Goal: Transaction & Acquisition: Purchase product/service

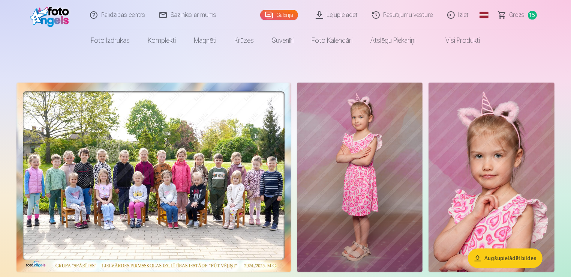
click at [518, 14] on span "Grozs" at bounding box center [517, 15] width 15 height 9
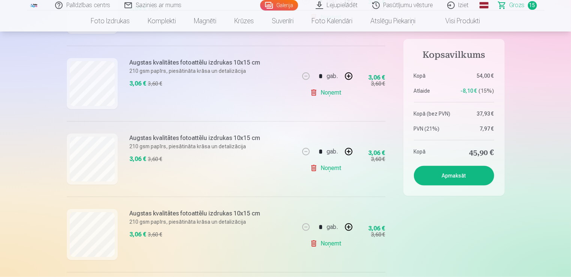
scroll to position [969, 0]
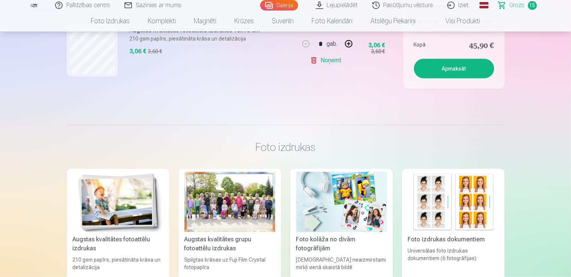
click at [334, 60] on link "Noņemt" at bounding box center [327, 60] width 34 height 15
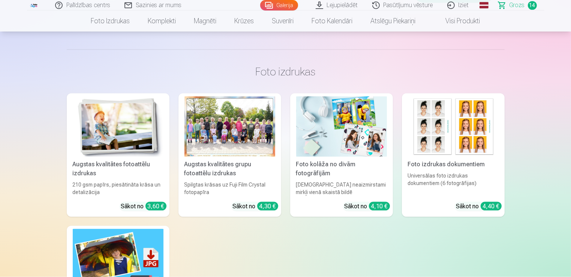
click at [518, 6] on span "Grozs" at bounding box center [517, 5] width 15 height 9
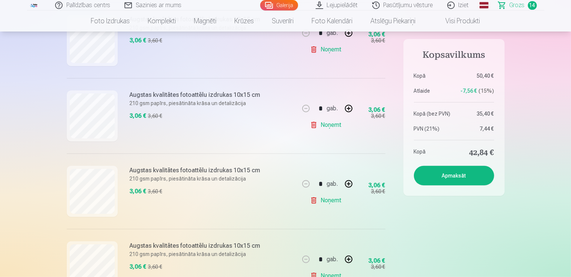
scroll to position [485, 0]
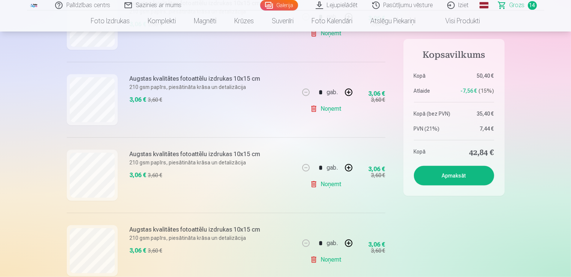
click at [334, 33] on link "Noņemt" at bounding box center [327, 33] width 34 height 15
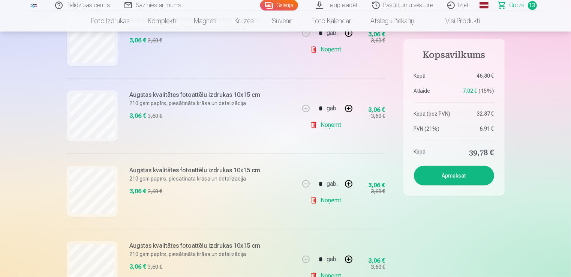
scroll to position [0, 0]
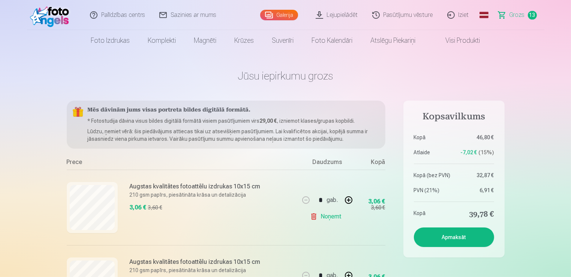
click at [571, 230] on html "Palīdzības centrs Sazinies ar mums Galerija Lejupielādēt Pasūtījumu vēsture Izi…" at bounding box center [285, 138] width 571 height 277
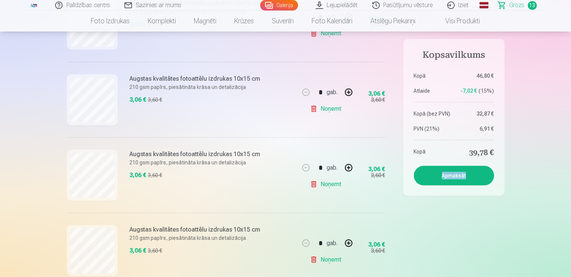
scroll to position [242, 0]
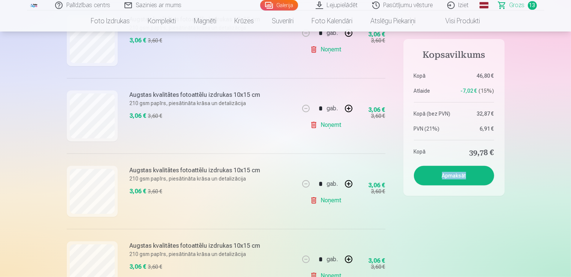
click at [462, 180] on button "Apmaksāt" at bounding box center [454, 176] width 80 height 20
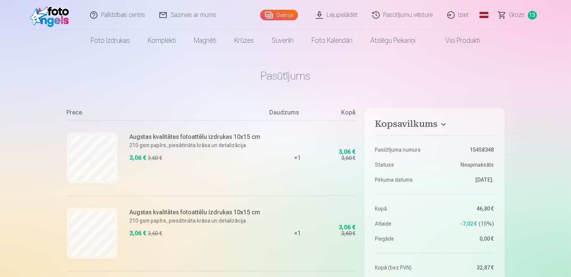
scroll to position [242, 0]
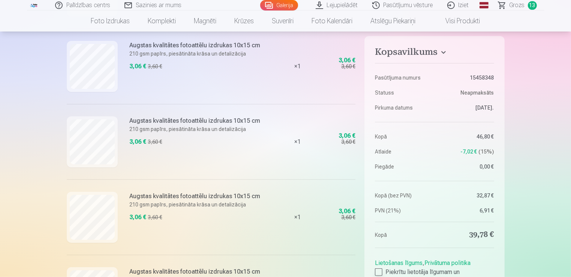
click at [378, 272] on div at bounding box center [379, 272] width 8 height 8
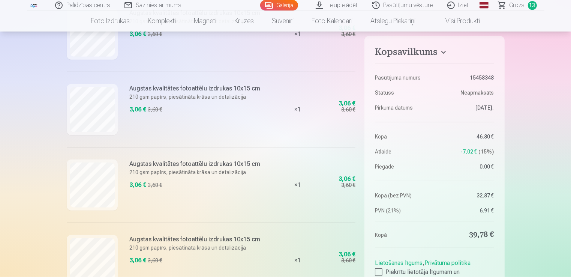
scroll to position [969, 0]
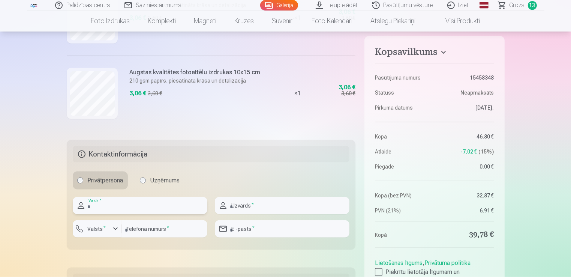
click at [189, 199] on input "text" at bounding box center [140, 205] width 135 height 17
type input "*****"
click at [268, 200] on input "text" at bounding box center [282, 205] width 135 height 17
type input "*****"
click at [113, 229] on div "button" at bounding box center [115, 228] width 9 height 9
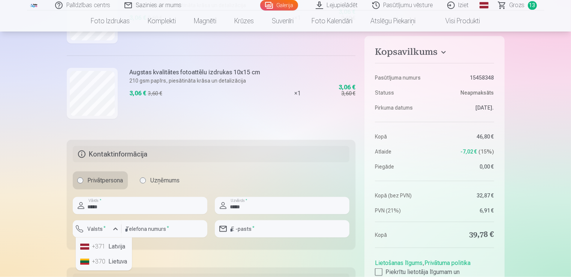
click at [116, 245] on li "+371 Latvija" at bounding box center [103, 246] width 53 height 15
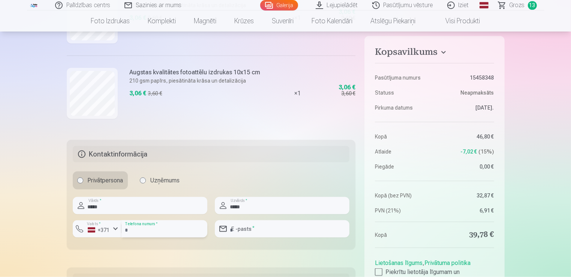
click at [160, 225] on input "number" at bounding box center [165, 228] width 86 height 17
type input "********"
click at [255, 228] on input "email" at bounding box center [282, 228] width 135 height 17
type input "**********"
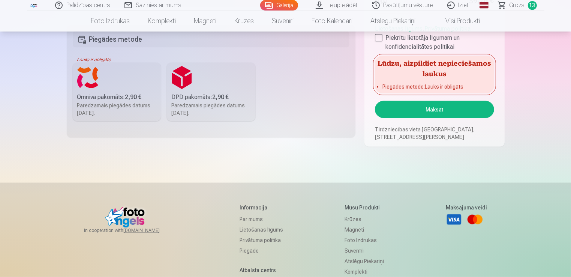
click at [469, 108] on button "Maksāt" at bounding box center [434, 109] width 119 height 17
click at [93, 95] on div "Omniva pakomāts : 2,90 €" at bounding box center [117, 97] width 80 height 9
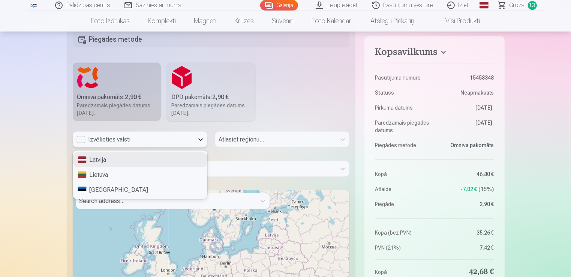
click at [198, 139] on icon at bounding box center [201, 140] width 8 height 8
click at [167, 155] on div "Latvija" at bounding box center [140, 159] width 134 height 15
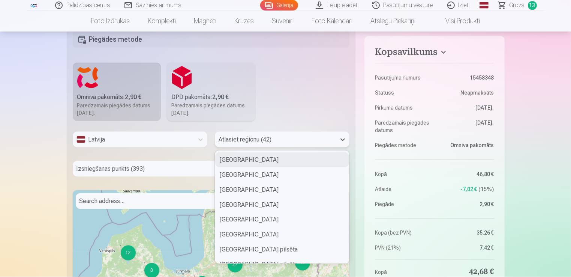
click at [242, 140] on div at bounding box center [276, 139] width 114 height 11
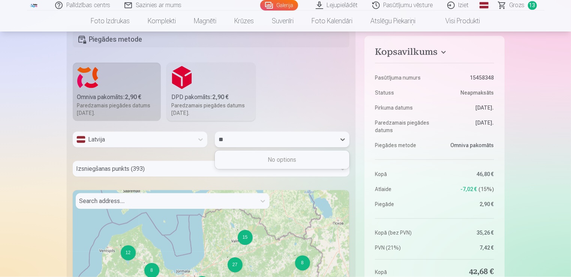
type input "*"
type input "****"
click at [252, 158] on div "Ogres novads" at bounding box center [282, 159] width 134 height 15
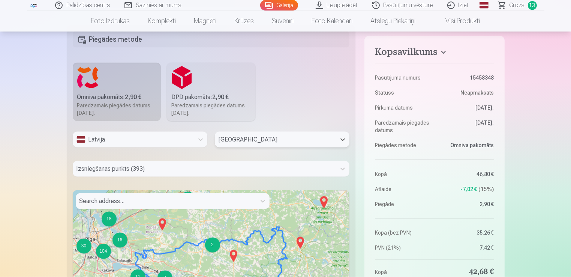
scroll to position [1230, 0]
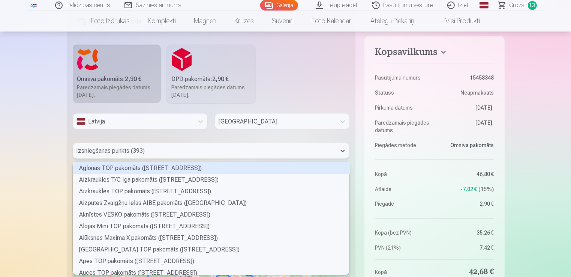
click at [254, 159] on div "393 results available. Use Up and Down to choose options, press Enter to select…" at bounding box center [211, 151] width 277 height 16
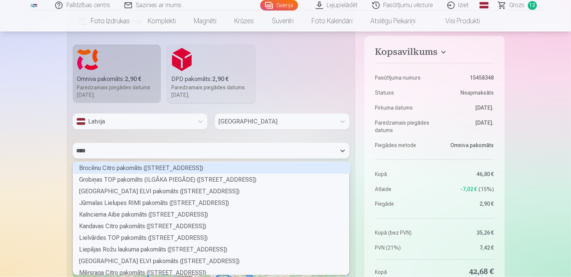
type input "*****"
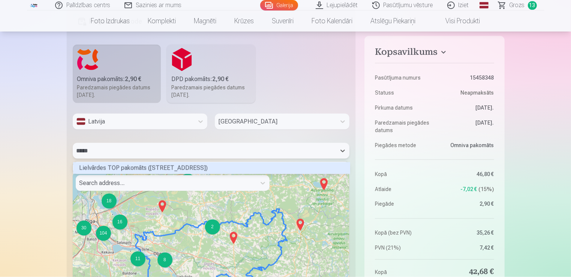
scroll to position [10, 275]
click at [254, 164] on div "Lielvārdes TOP pakomāts (Lāčplēša iela 16)" at bounding box center [211, 168] width 277 height 12
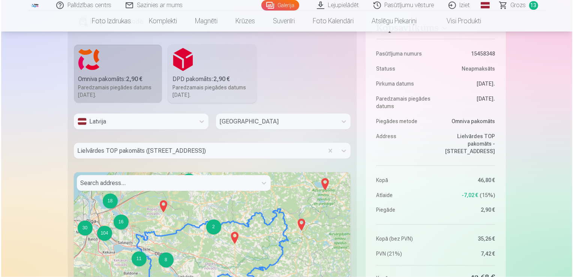
scroll to position [1472, 0]
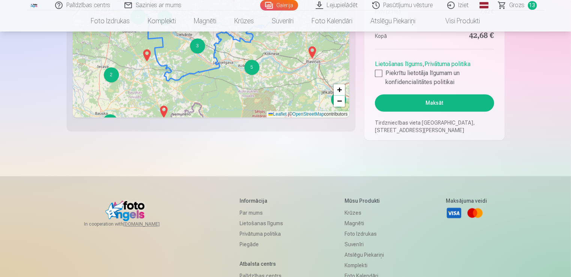
click at [442, 105] on button "Maksāt" at bounding box center [434, 102] width 119 height 17
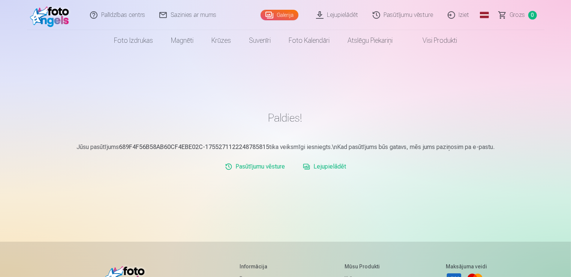
click at [464, 17] on link "Iziet" at bounding box center [459, 15] width 36 height 30
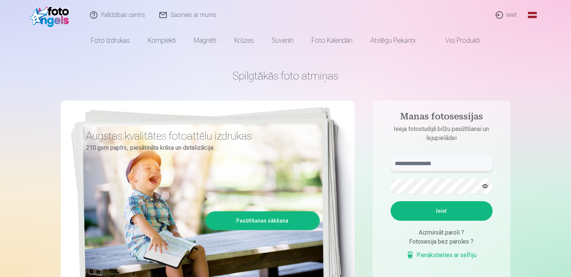
type input "**********"
click at [511, 15] on link "Ieiet" at bounding box center [507, 15] width 36 height 30
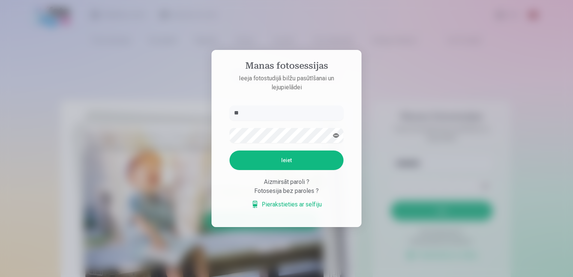
type input "*"
type input "**********"
click at [272, 161] on button "Ieiet" at bounding box center [287, 160] width 114 height 20
